Goal: Complete application form

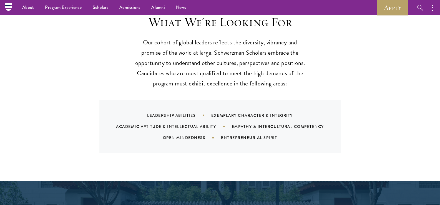
scroll to position [500, 0]
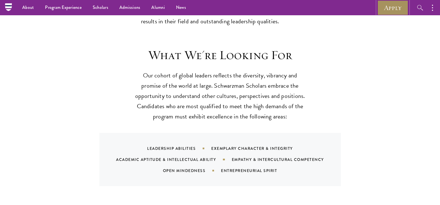
click at [394, 10] on link "Apply" at bounding box center [392, 7] width 31 height 15
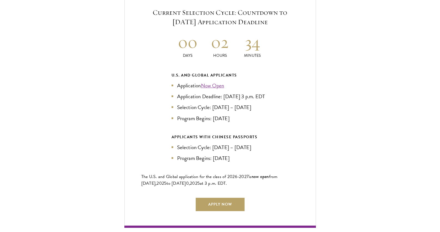
scroll to position [1222, 0]
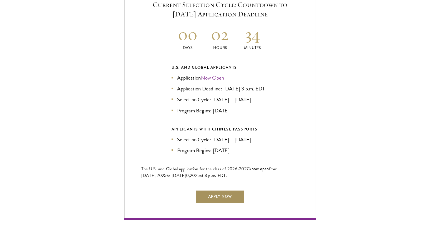
click at [230, 203] on link "Apply Now" at bounding box center [220, 196] width 49 height 13
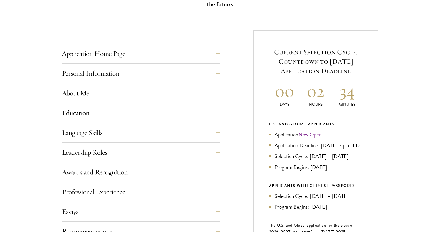
scroll to position [250, 0]
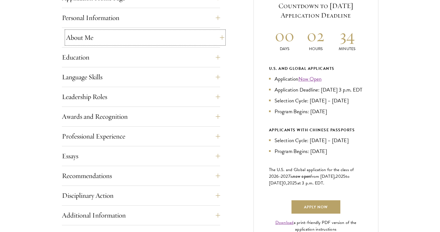
click at [89, 37] on button "About Me" at bounding box center [145, 37] width 158 height 13
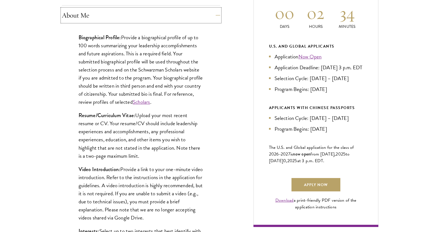
scroll to position [278, 0]
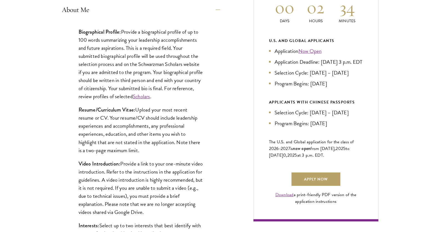
drag, startPoint x: 73, startPoint y: 105, endPoint x: 151, endPoint y: 150, distance: 90.5
click at [151, 150] on div "Biographical Profile: Provide a biographical profile of up to 100 words summari…" at bounding box center [141, 153] width 158 height 269
copy p "Resume/Curriculum Vitae: Upload your most recent resume or CV. Your resume/CV s…"
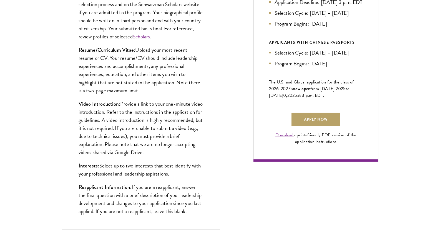
scroll to position [444, 0]
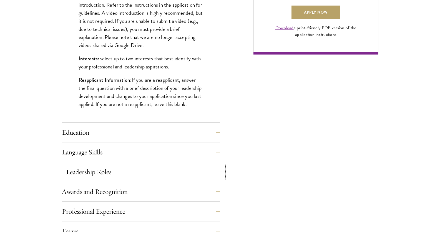
click at [101, 174] on button "Leadership Roles" at bounding box center [145, 171] width 158 height 13
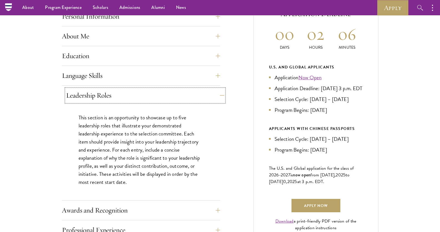
scroll to position [250, 0]
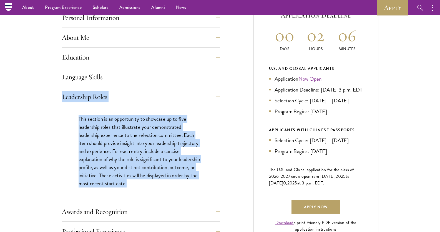
drag, startPoint x: 58, startPoint y: 94, endPoint x: 173, endPoint y: 175, distance: 140.3
click at [179, 185] on div "Start the Process Take the first step toward joining a global community that wi…" at bounding box center [220, 155] width 440 height 487
copy div "Leadership Roles This section is an opportunity to showcase up to five leadersh…"
